Goal: Task Accomplishment & Management: Use online tool/utility

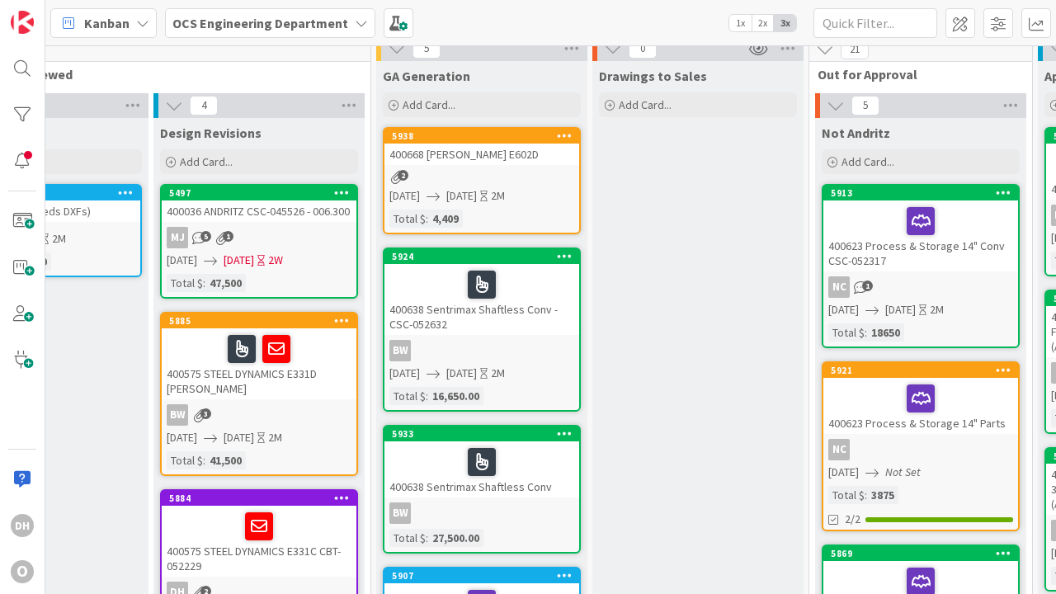
scroll to position [0, 337]
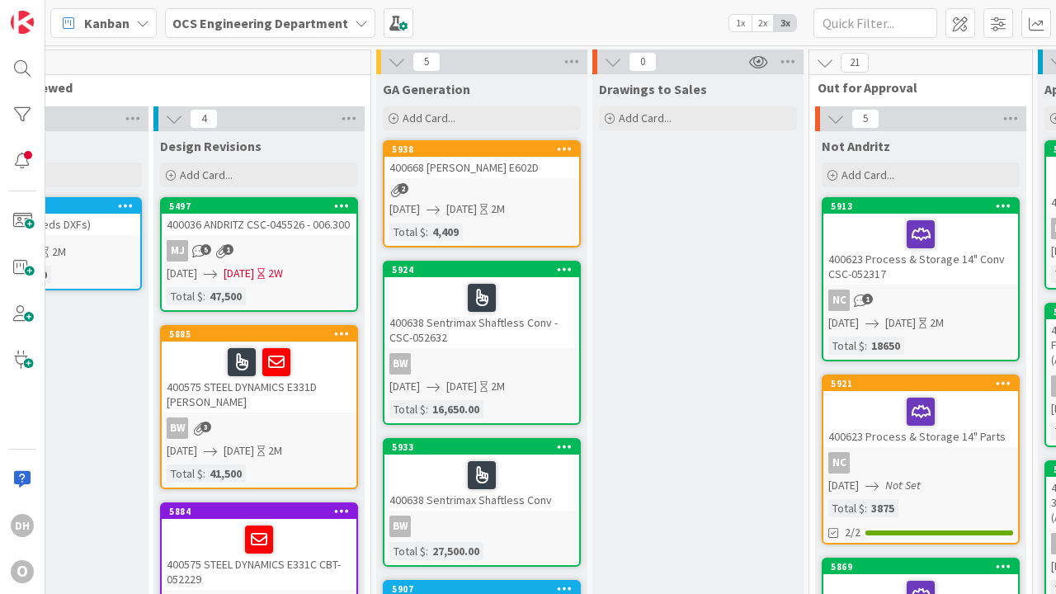
click at [279, 230] on div "400036 ANDRITZ CSC-045526 - 006.300" at bounding box center [259, 224] width 195 height 21
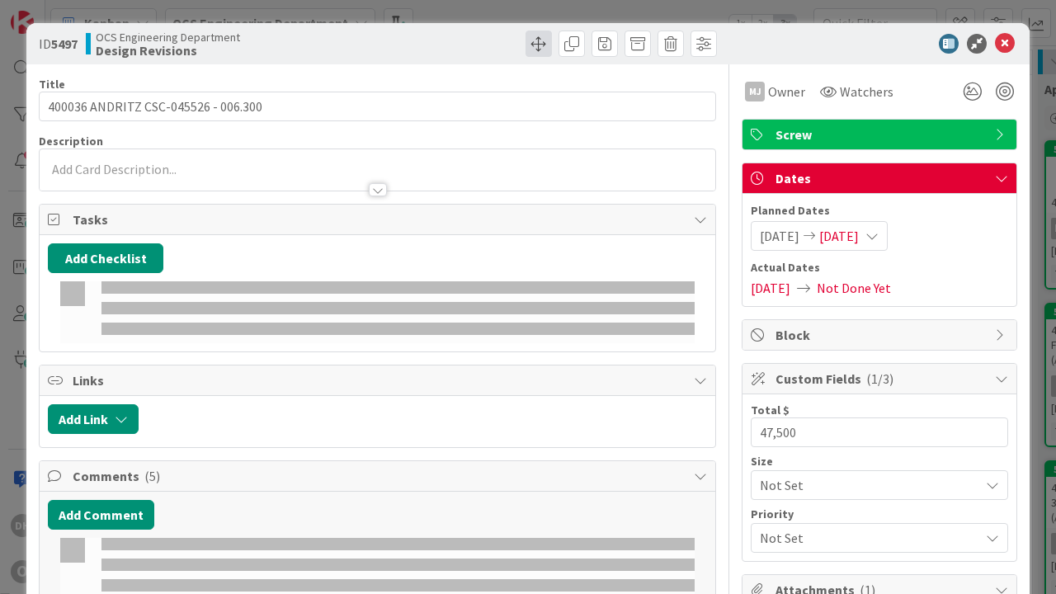
click at [539, 48] on span at bounding box center [539, 44] width 26 height 26
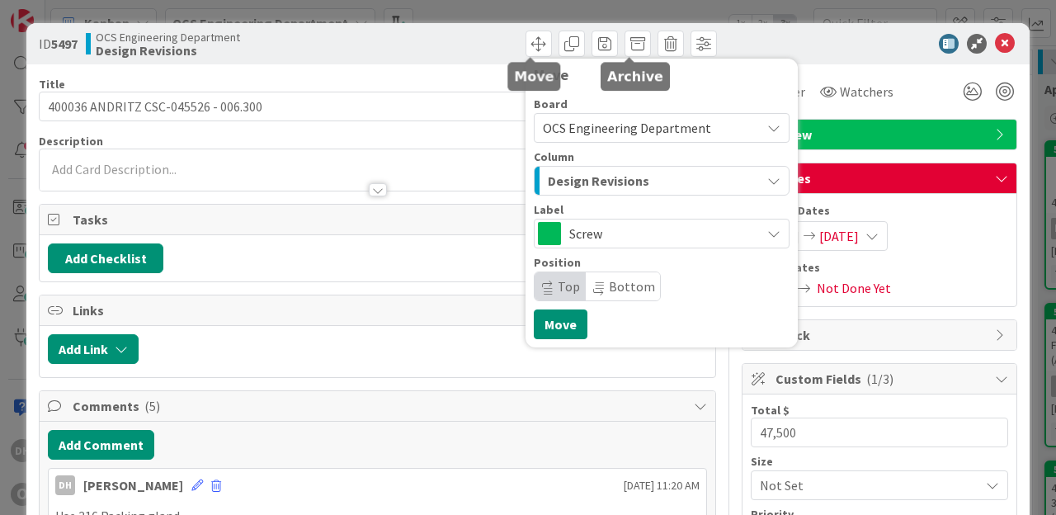
click at [574, 224] on span "Screw" at bounding box center [660, 233] width 183 height 23
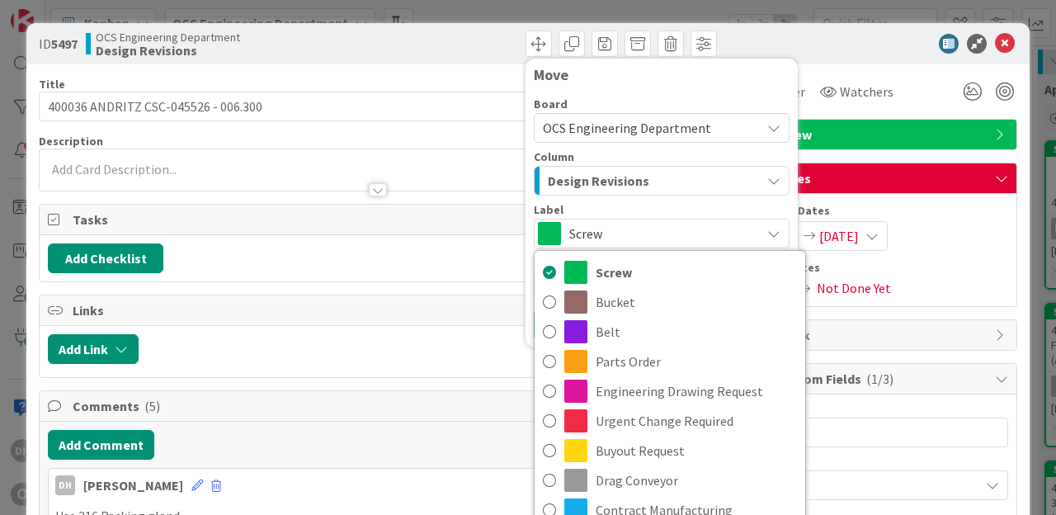
click at [577, 186] on span "Design Revisions" at bounding box center [599, 180] width 102 height 21
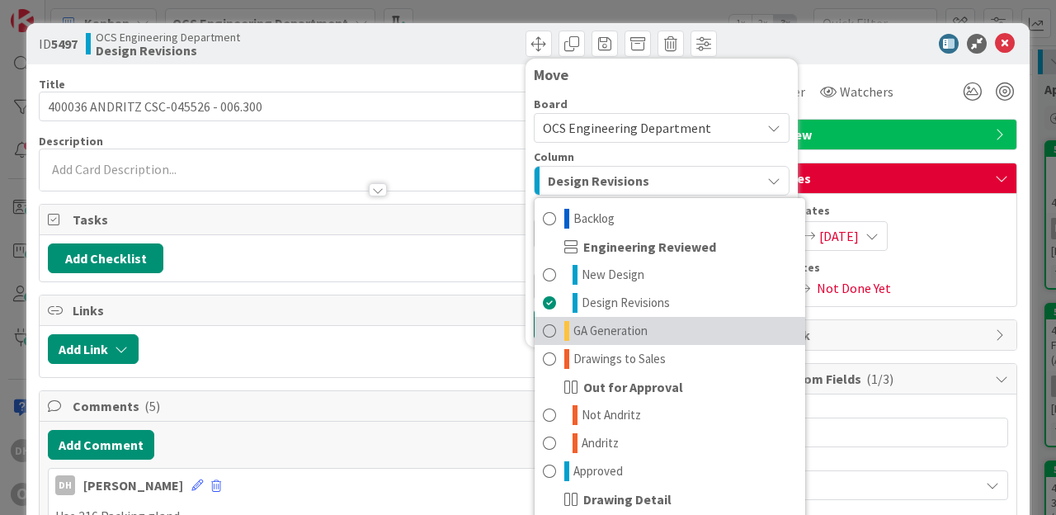
click at [574, 337] on span "GA Generation" at bounding box center [611, 331] width 74 height 20
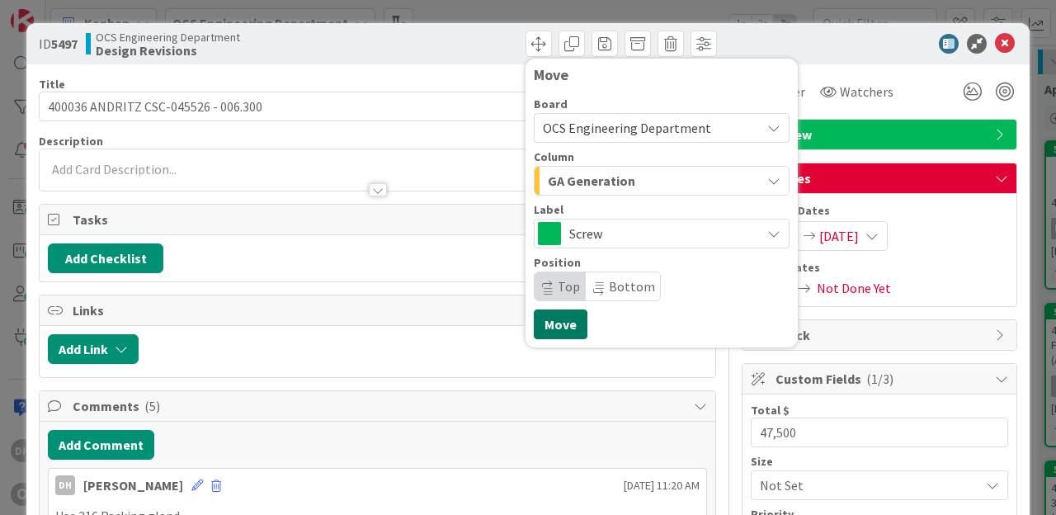
click at [566, 337] on button "Move" at bounding box center [561, 324] width 54 height 30
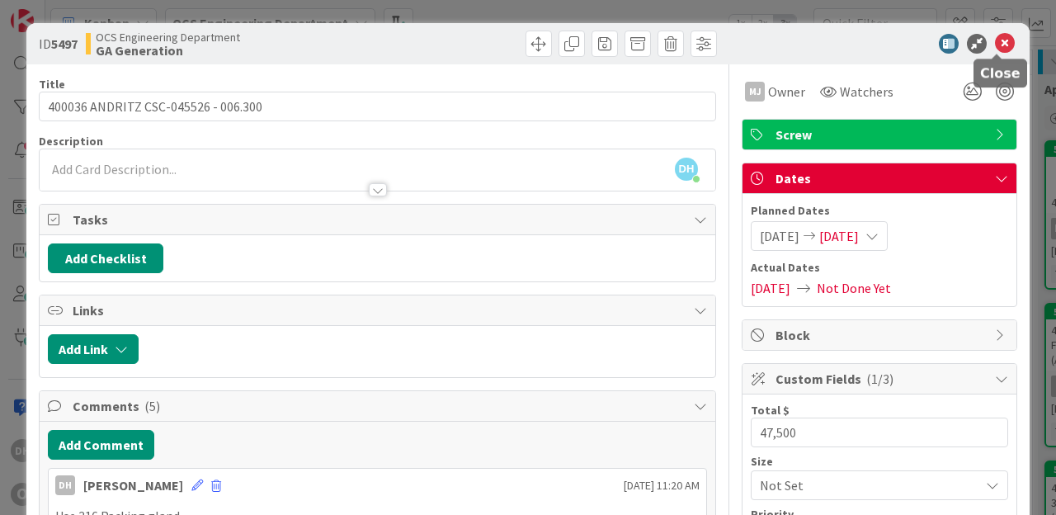
click at [995, 48] on icon at bounding box center [1005, 44] width 20 height 20
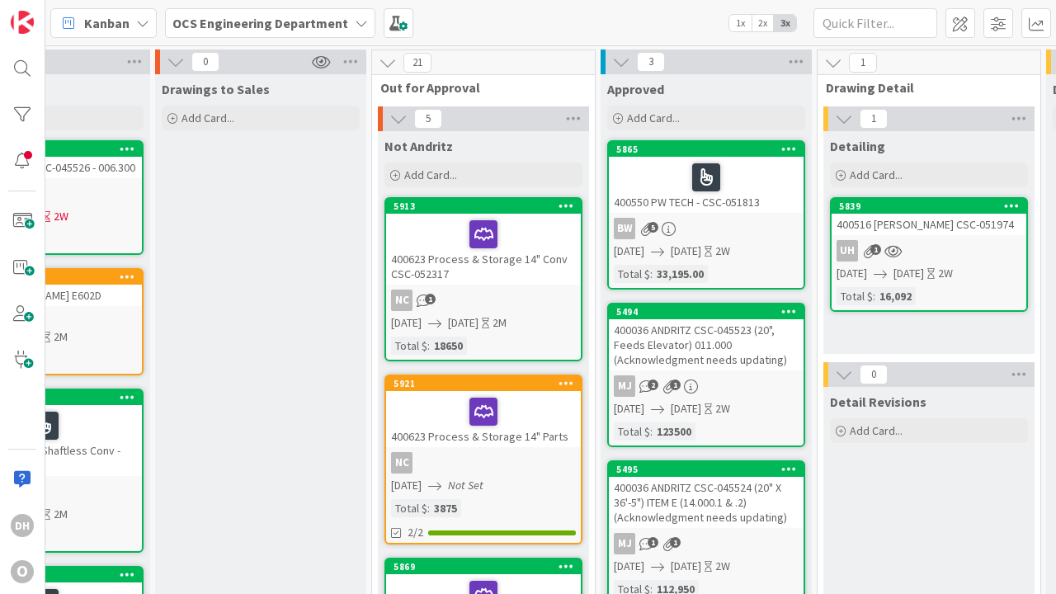
scroll to position [0, 231]
